Goal: Information Seeking & Learning: Learn about a topic

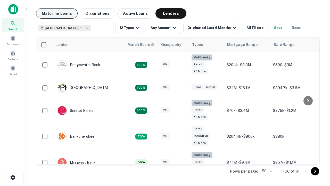
click at [57, 13] on button "Maturing Loans" at bounding box center [57, 13] width 42 height 10
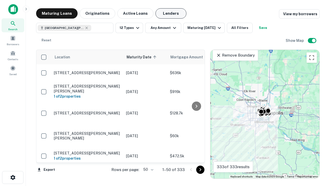
click at [171, 13] on button "Lenders" at bounding box center [170, 13] width 31 height 10
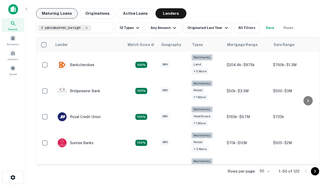
click at [57, 13] on button "Maturing Loans" at bounding box center [57, 13] width 42 height 10
